Goal: Use online tool/utility: Utilize a website feature to perform a specific function

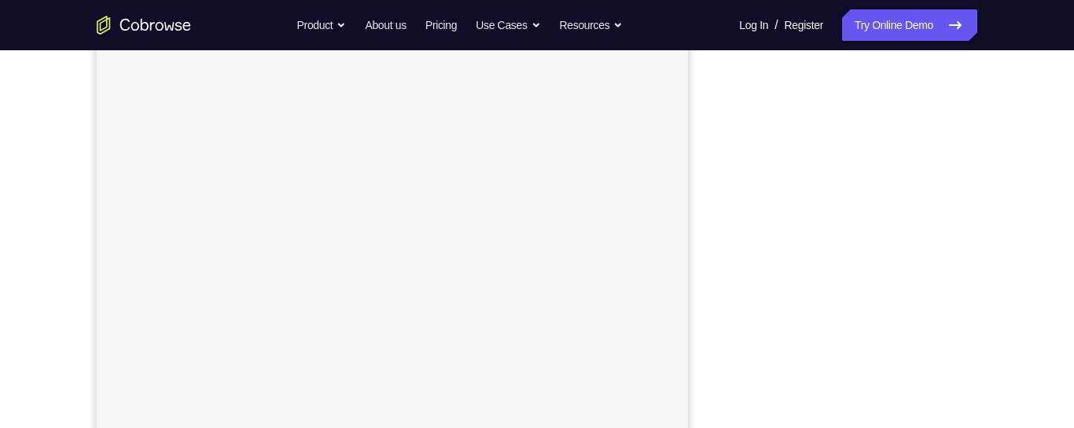
scroll to position [191, 0]
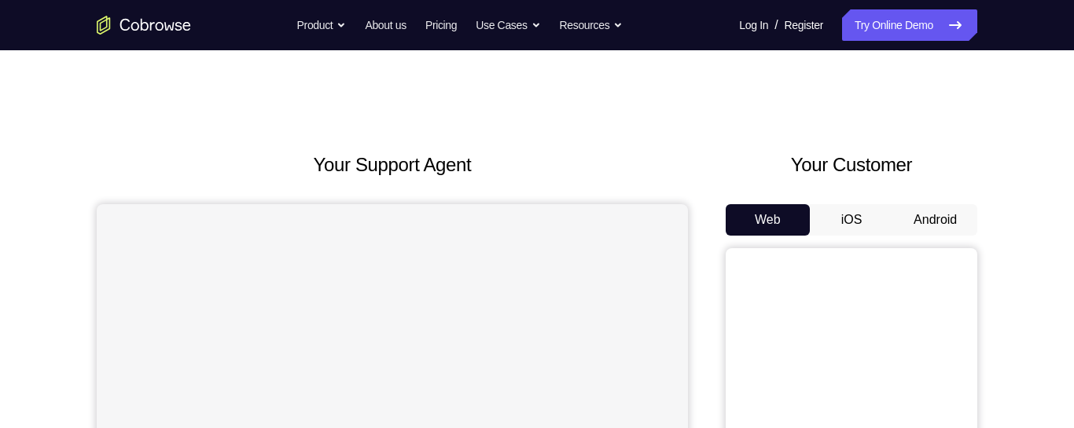
click at [942, 219] on button "Android" at bounding box center [935, 219] width 84 height 31
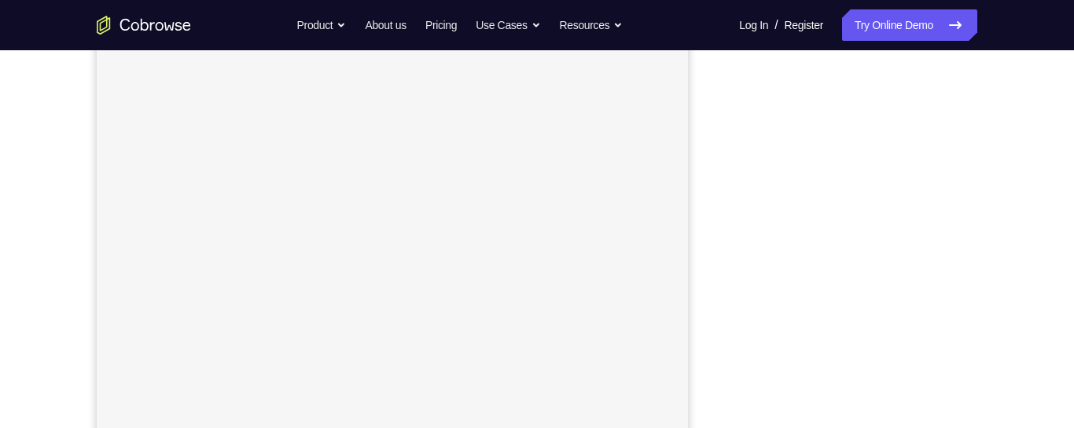
scroll to position [278, 0]
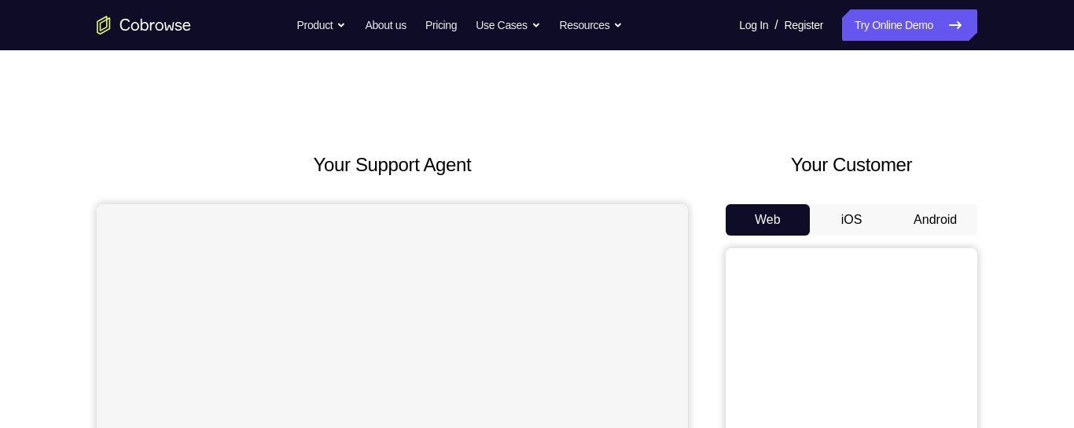
click at [939, 221] on button "Android" at bounding box center [935, 219] width 84 height 31
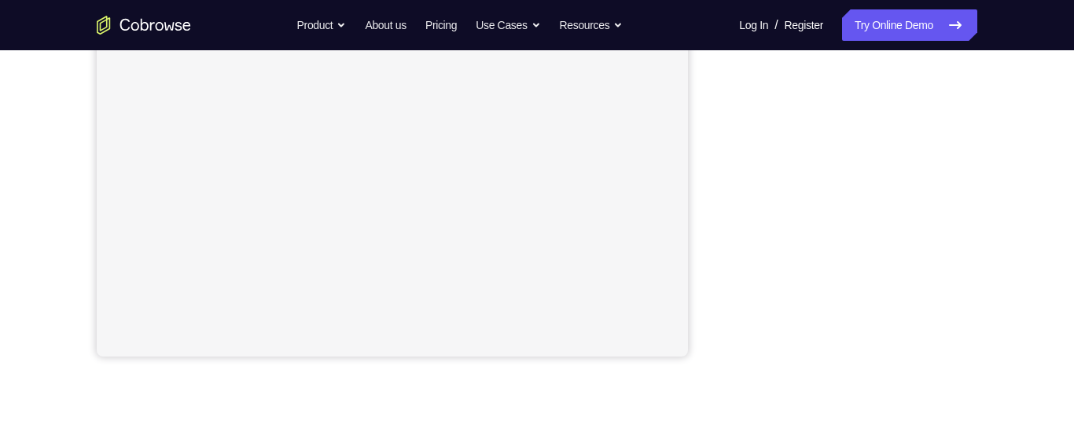
scroll to position [377, 0]
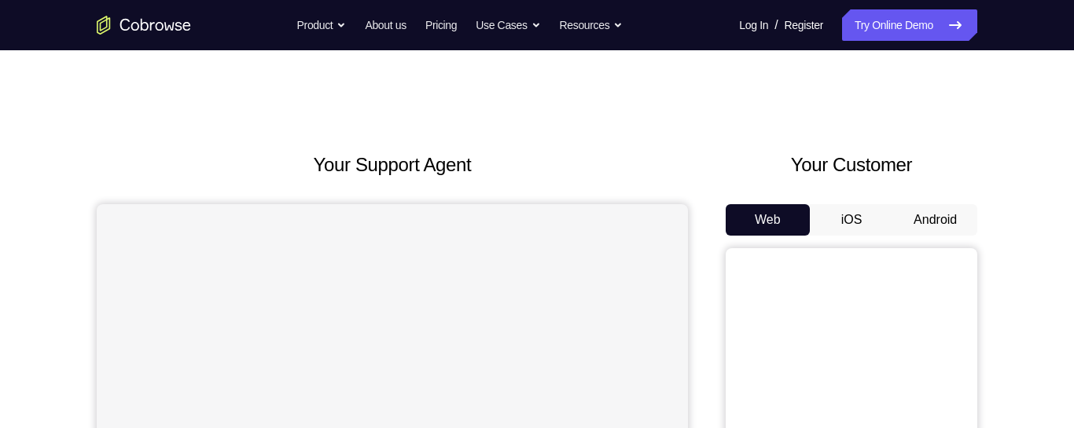
click at [906, 234] on button "Android" at bounding box center [935, 219] width 84 height 31
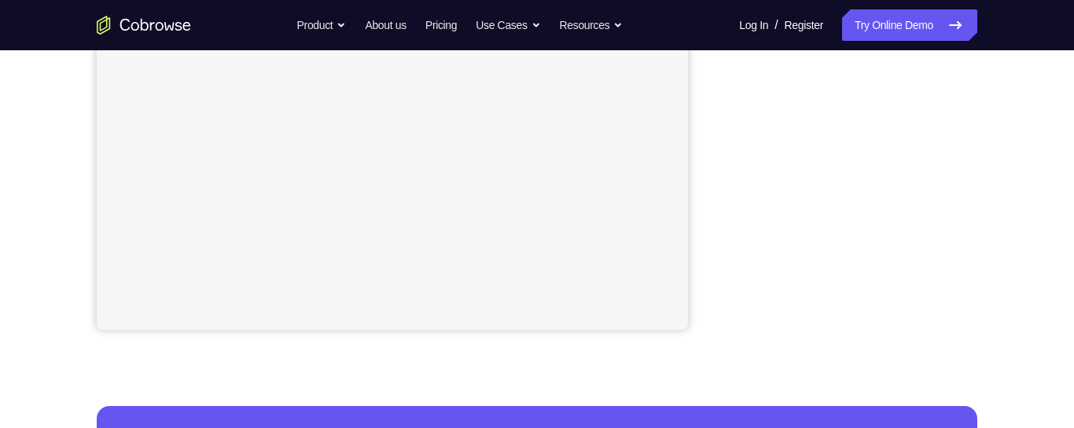
scroll to position [399, 0]
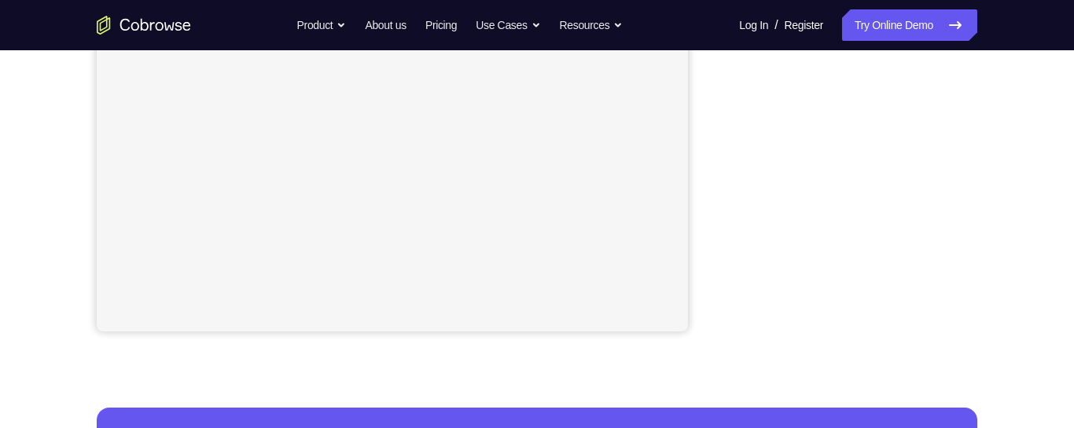
click at [983, 193] on div "Your Support Agent Your Customer Web iOS Android Next Steps We’d be happy to gi…" at bounding box center [537, 169] width 1006 height 1037
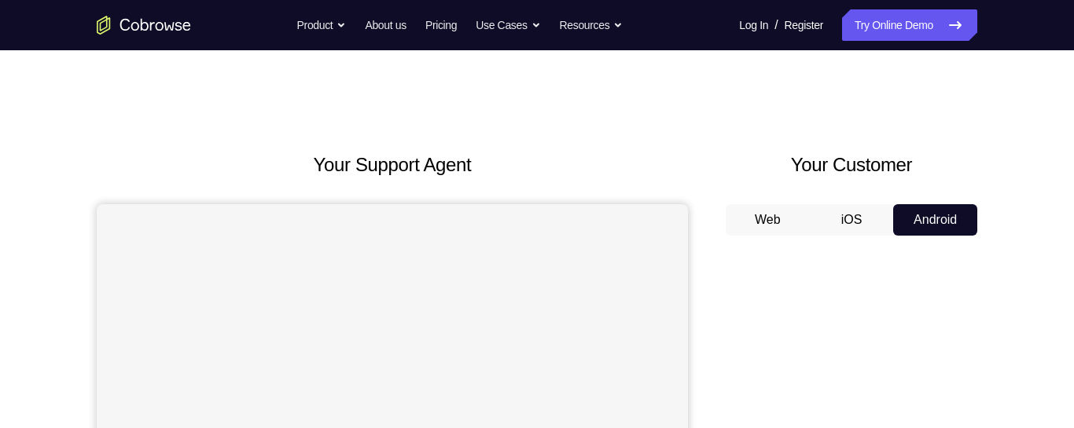
scroll to position [10, 0]
